Goal: Task Accomplishment & Management: Manage account settings

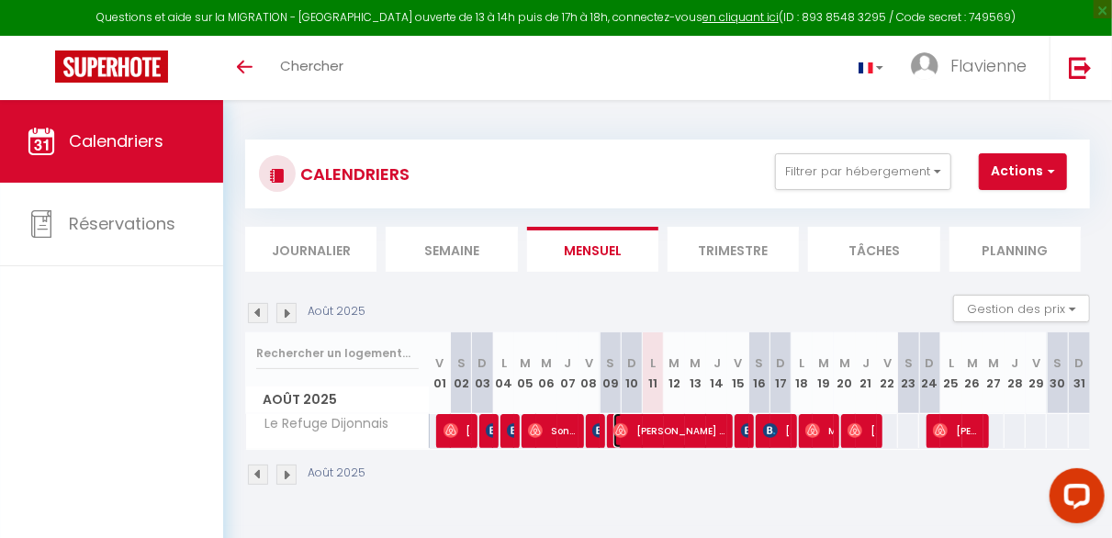
click at [713, 437] on span "[PERSON_NAME] [PERSON_NAME] [PERSON_NAME]" at bounding box center [669, 430] width 113 height 35
select select "OK"
select select "1"
select select "0"
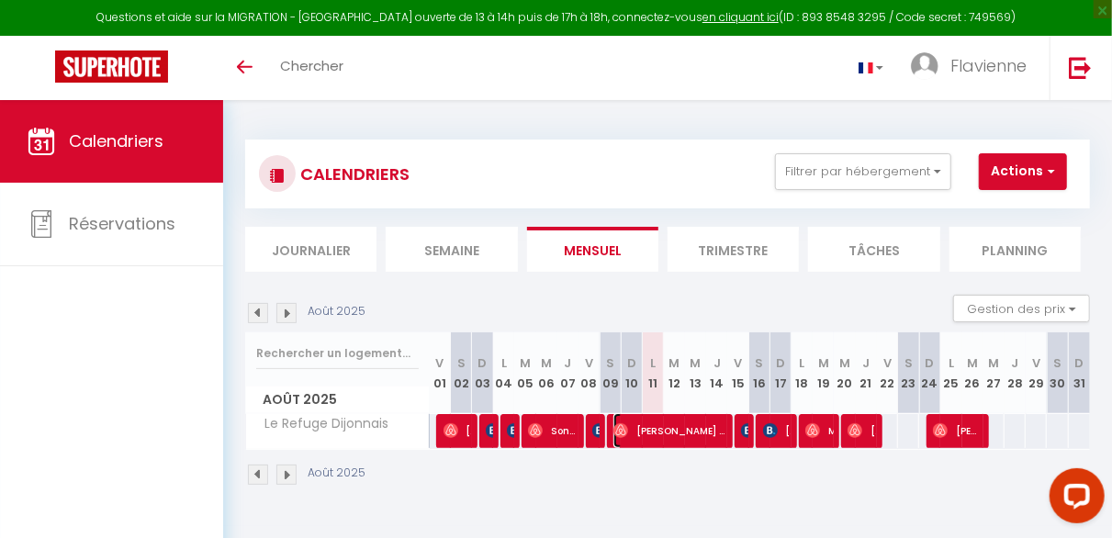
select select "1"
select select
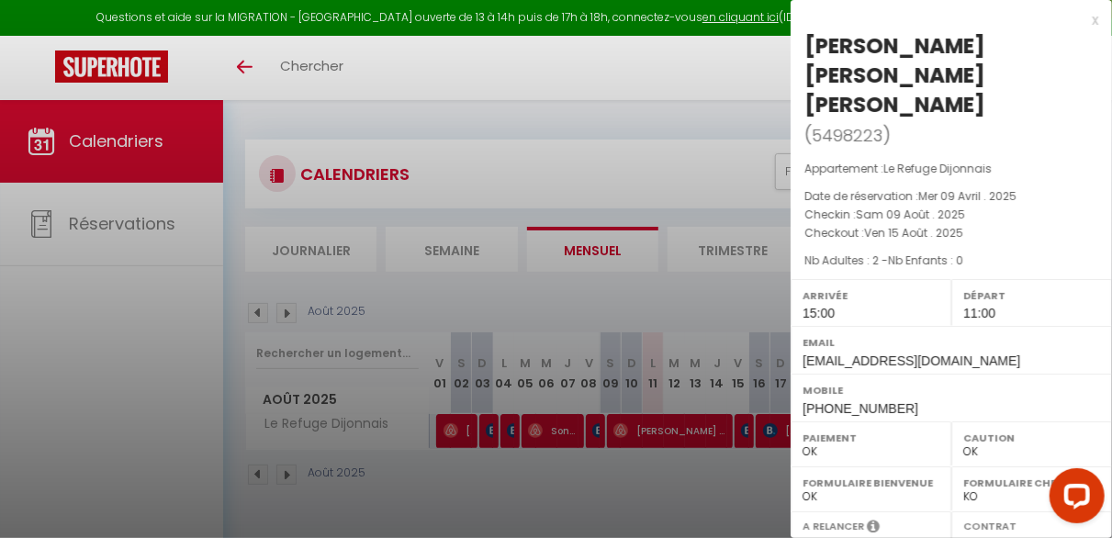
click at [689, 461] on div at bounding box center [556, 269] width 1112 height 538
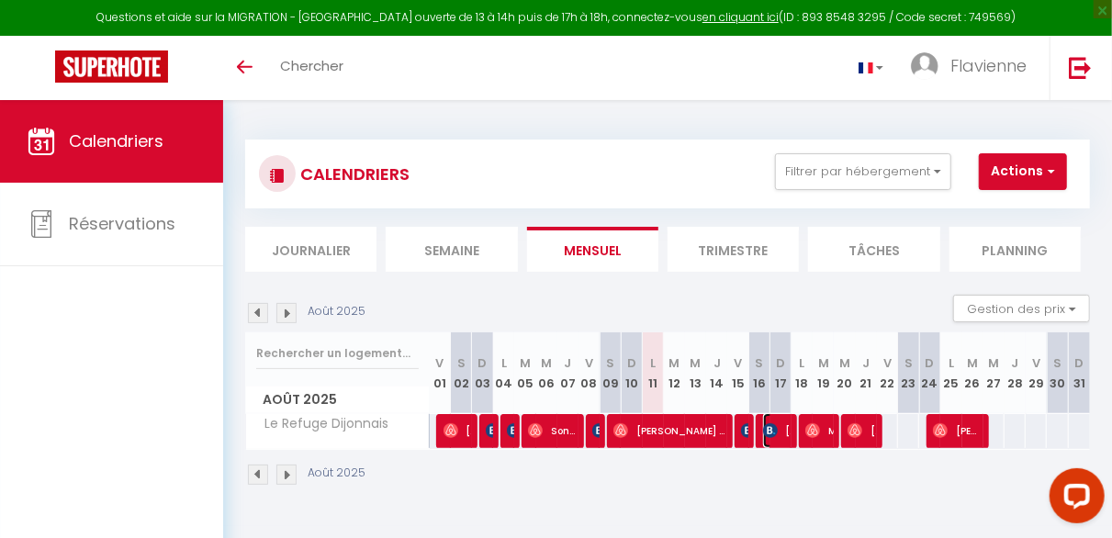
click at [763, 428] on img at bounding box center [770, 430] width 15 height 15
